Goal: Information Seeking & Learning: Learn about a topic

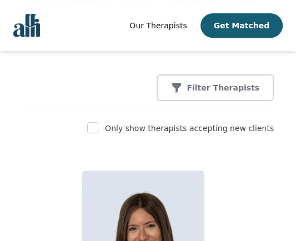
scroll to position [90, 0]
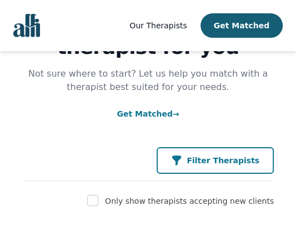
click at [204, 158] on p "Filter Therapists" at bounding box center [222, 160] width 73 height 11
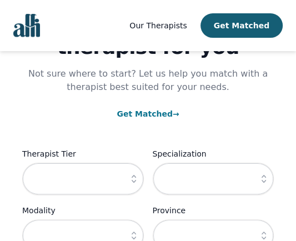
click at [133, 179] on icon "button" at bounding box center [133, 178] width 11 height 11
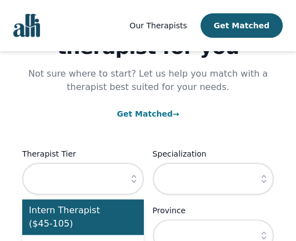
click at [83, 212] on span "Intern Therapist ($45-105)" at bounding box center [76, 217] width 95 height 27
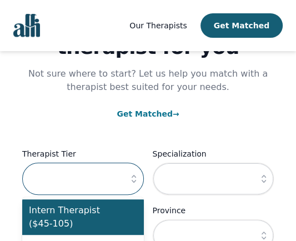
type input "Intern Therapist ($45-105)"
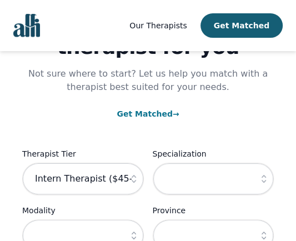
click at [89, 124] on div "Find the right therapist for you Not sure where to start? Let us help you match…" at bounding box center [147, 149] width 251 height 377
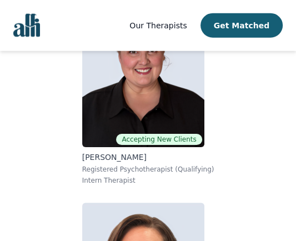
scroll to position [9876, 0]
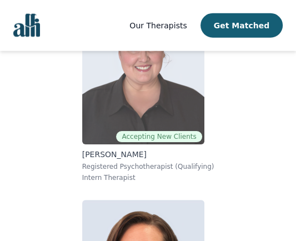
click at [94, 151] on p "[PERSON_NAME]" at bounding box center [148, 154] width 132 height 11
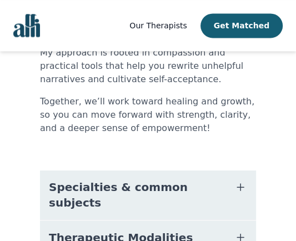
scroll to position [555, 0]
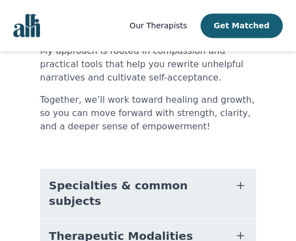
click at [94, 227] on span "Therapeutic Modalities" at bounding box center [121, 235] width 144 height 16
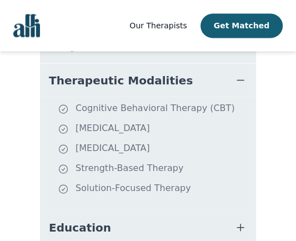
scroll to position [732, 0]
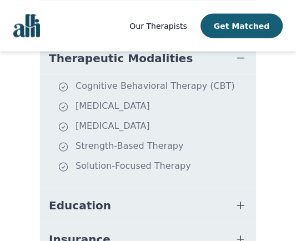
click at [94, 231] on span "Insurance" at bounding box center [80, 239] width 62 height 16
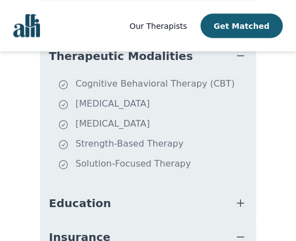
scroll to position [731, 0]
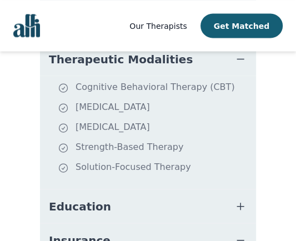
click at [127, 189] on button "Education" at bounding box center [148, 205] width 216 height 33
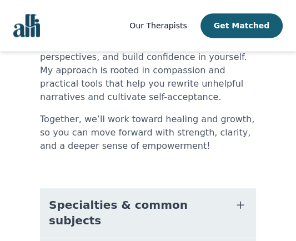
scroll to position [509, 0]
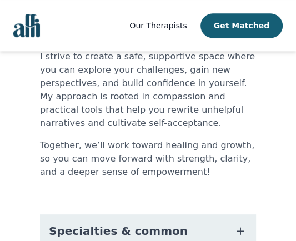
click at [143, 214] on button "Specialties & common subjects" at bounding box center [148, 238] width 216 height 49
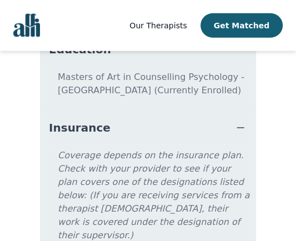
scroll to position [1040, 0]
